Goal: Task Accomplishment & Management: Manage account settings

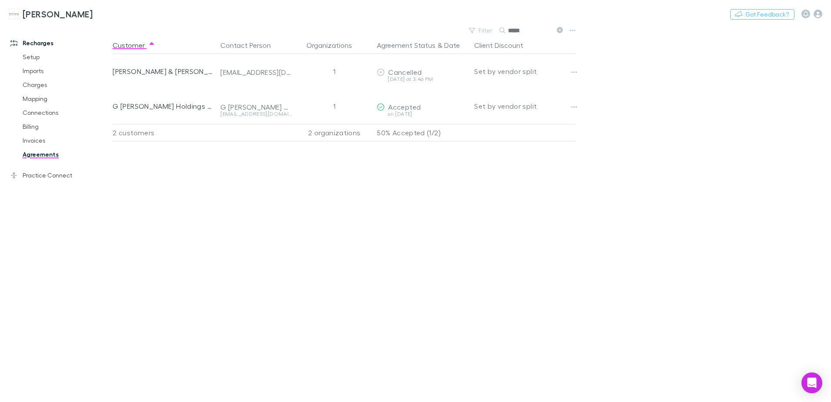
click at [559, 32] on icon at bounding box center [560, 30] width 6 height 6
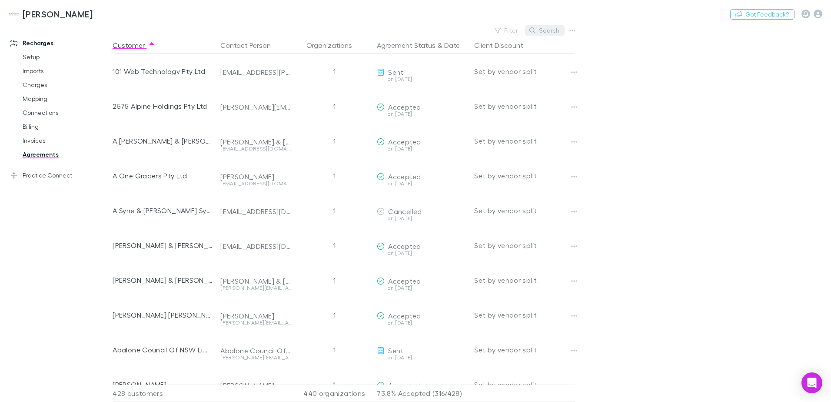
click at [535, 29] on icon "button" at bounding box center [532, 30] width 6 height 6
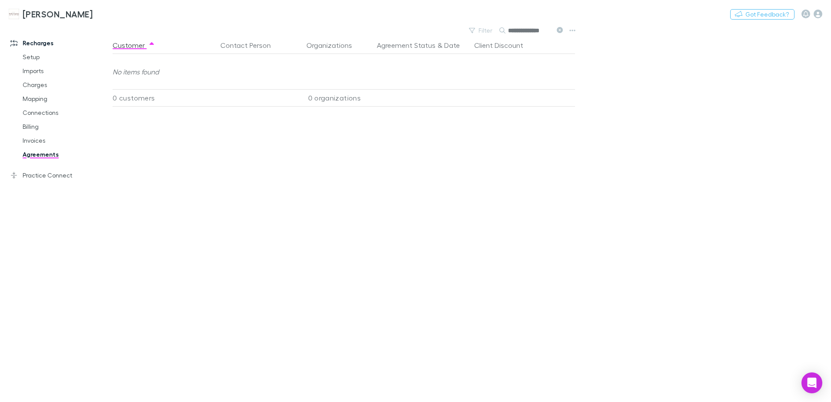
scroll to position [0, 2]
type input "**********"
click at [39, 142] on link "Invoices" at bounding box center [65, 140] width 103 height 14
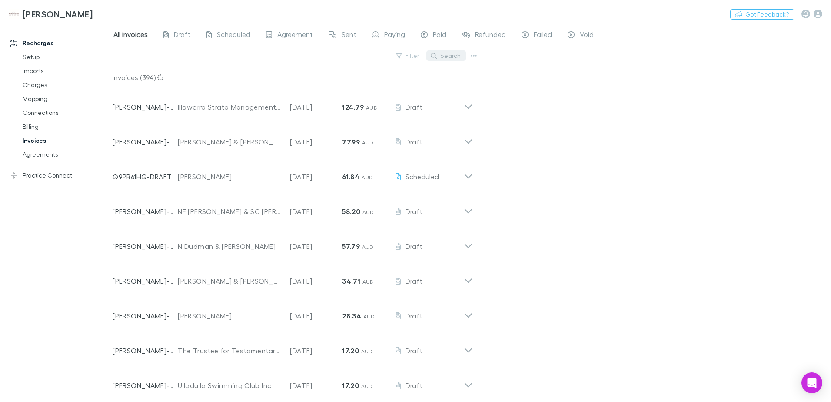
click at [455, 53] on button "Search" at bounding box center [446, 55] width 40 height 10
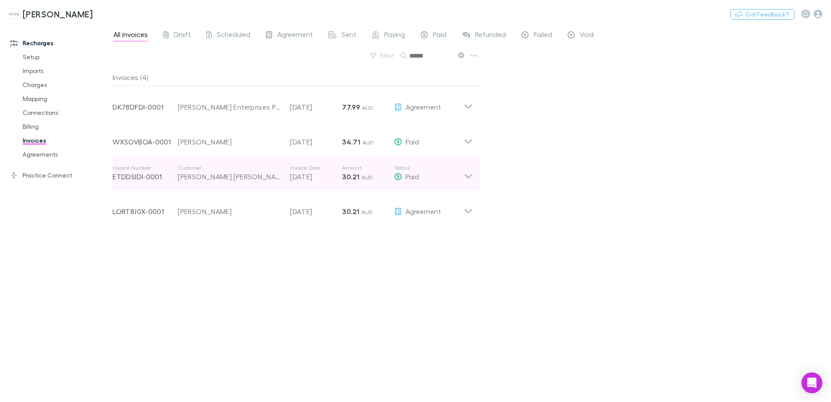
type input "******"
click at [467, 177] on icon at bounding box center [468, 172] width 9 height 17
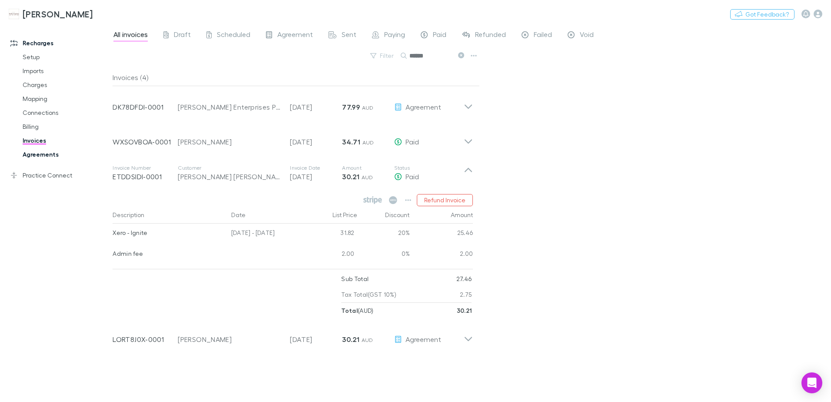
click at [42, 156] on link "Agreements" at bounding box center [65, 154] width 103 height 14
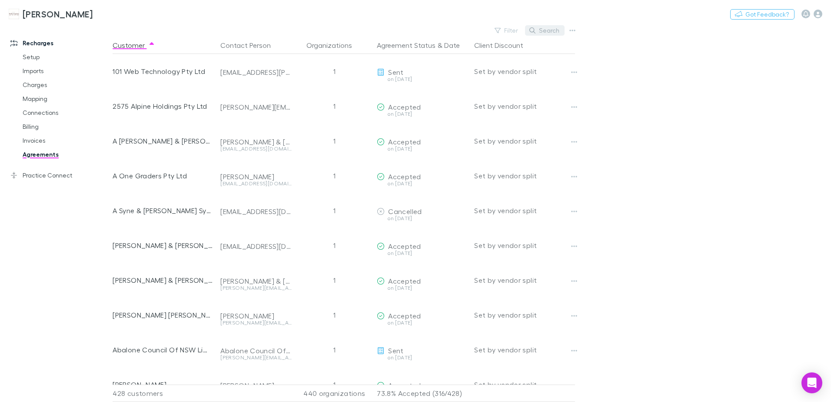
click at [548, 29] on button "Search" at bounding box center [545, 30] width 40 height 10
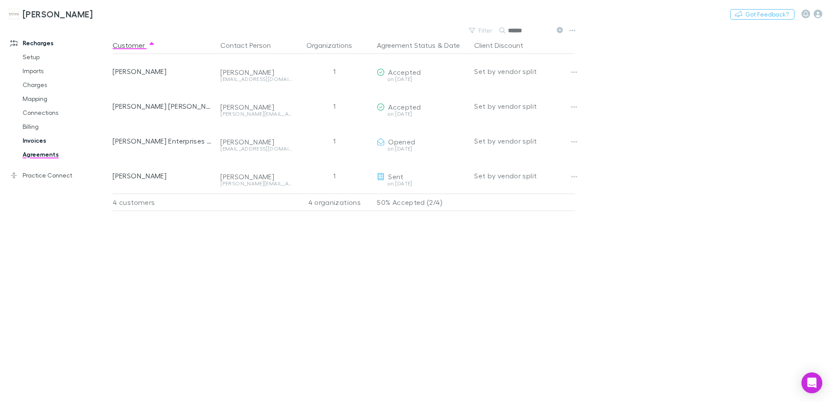
type input "******"
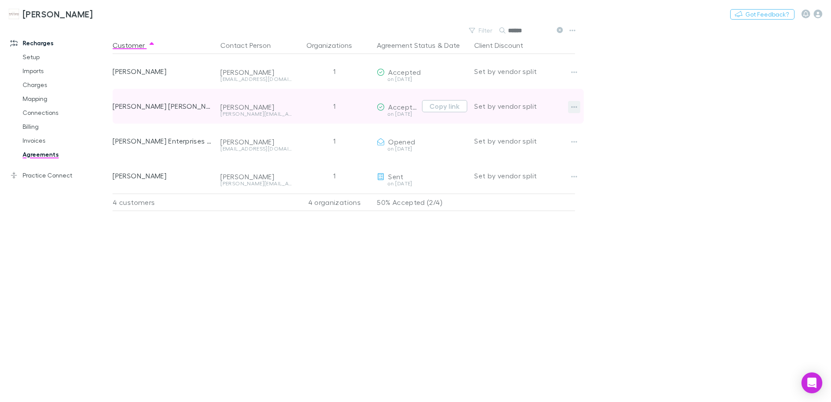
click at [575, 108] on icon "button" at bounding box center [574, 106] width 6 height 7
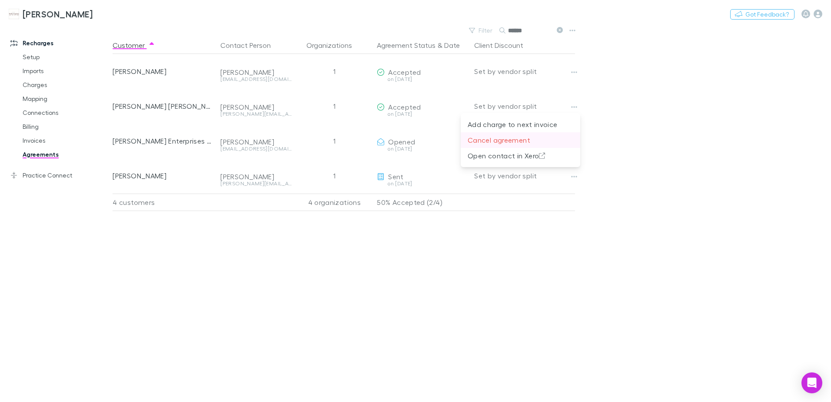
click at [513, 139] on p "Cancel agreement" at bounding box center [521, 140] width 106 height 10
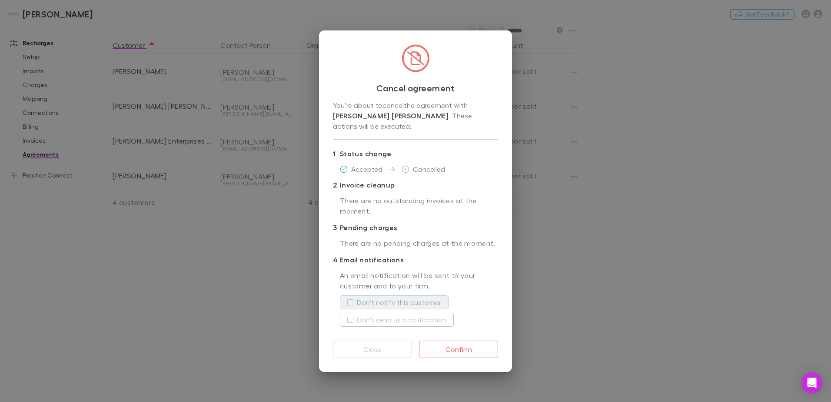
click at [380, 301] on label "Don't notify this customer" at bounding box center [399, 302] width 84 height 10
click at [390, 300] on label "Don't notify this customer" at bounding box center [399, 302] width 84 height 10
click at [464, 346] on button "Confirm" at bounding box center [458, 348] width 79 height 17
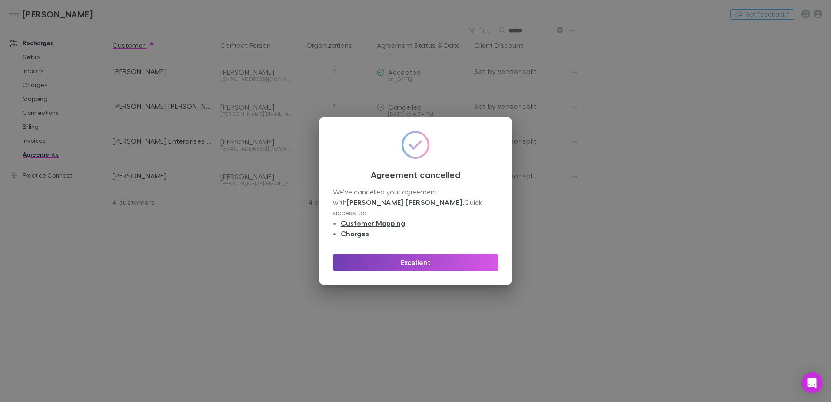
click at [441, 258] on button "Excellent" at bounding box center [415, 261] width 165 height 17
